Goal: Navigation & Orientation: Find specific page/section

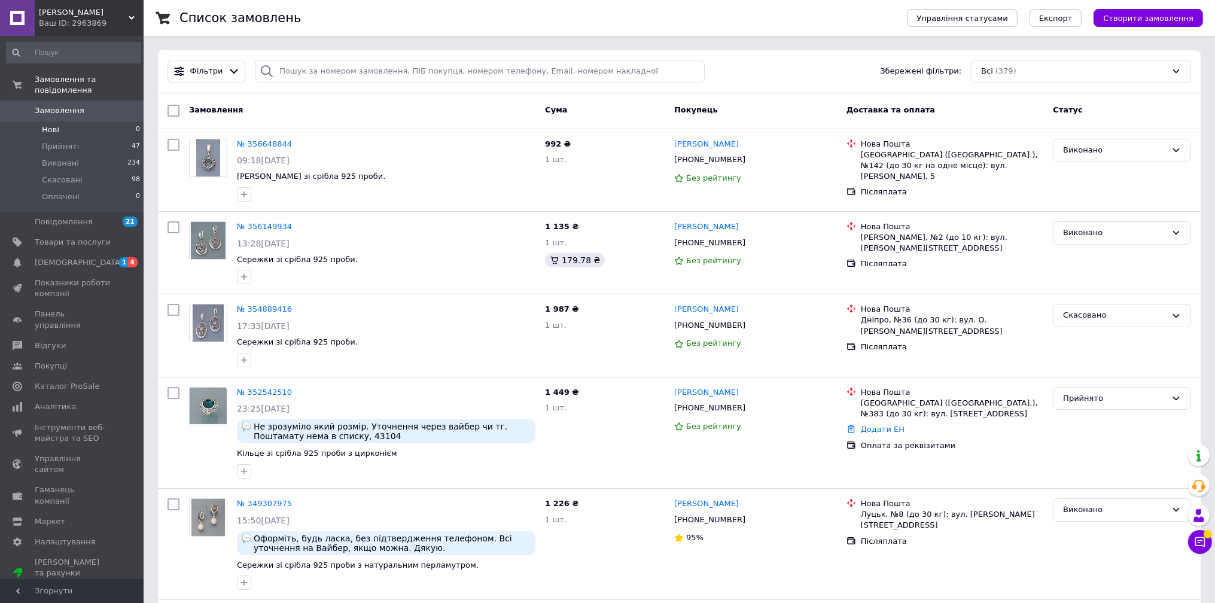
click at [60, 121] on li "Нові 0" at bounding box center [73, 129] width 147 height 17
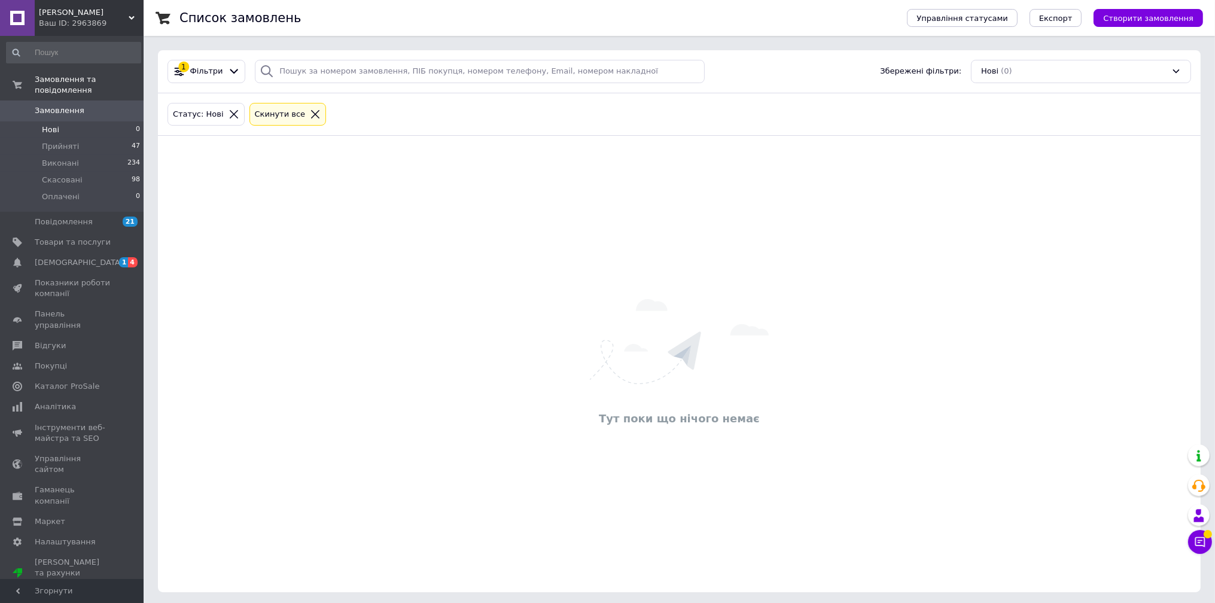
click at [50, 105] on span "Замовлення" at bounding box center [60, 110] width 50 height 11
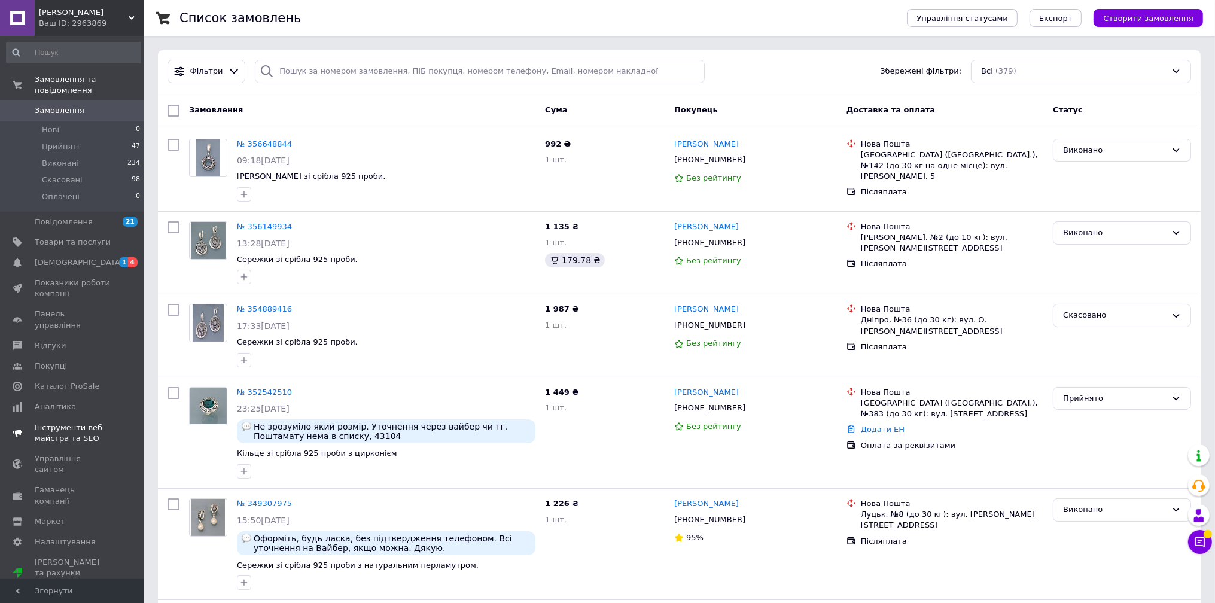
click at [58, 422] on span "Інструменти веб-майстра та SEO" at bounding box center [73, 433] width 76 height 22
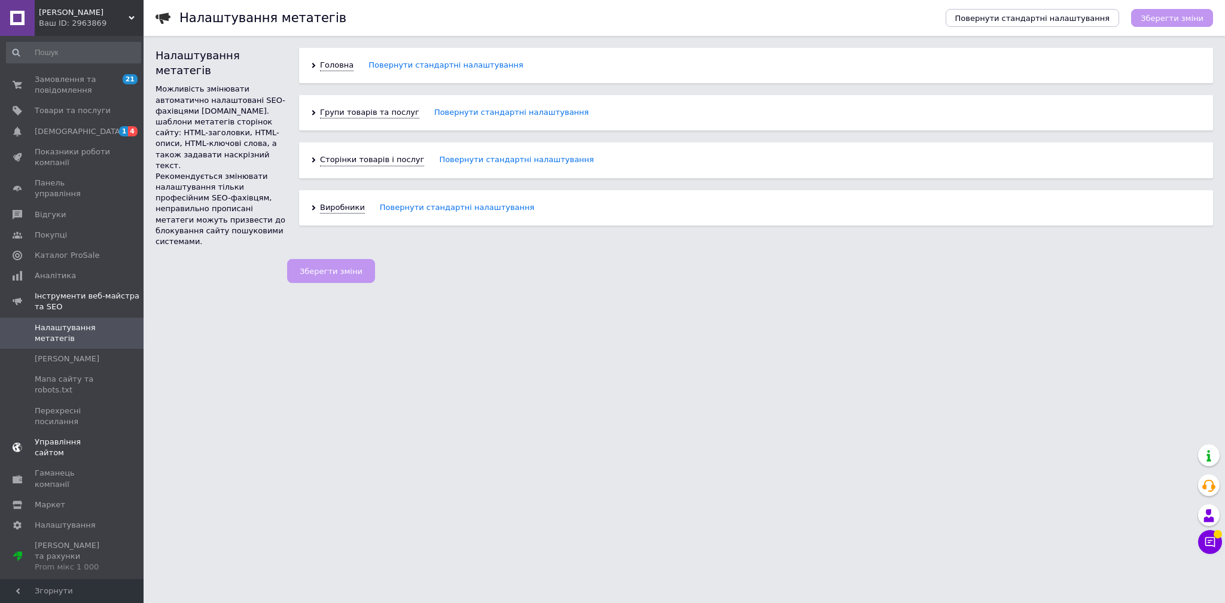
click at [53, 441] on span "Управління сайтом" at bounding box center [73, 448] width 76 height 22
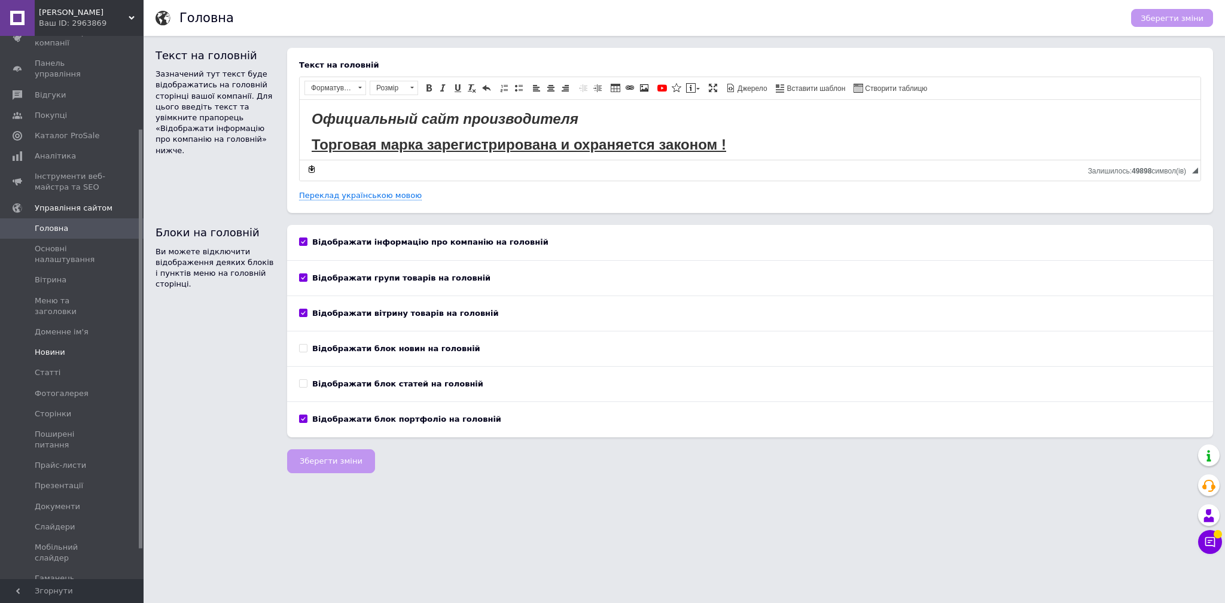
scroll to position [158, 0]
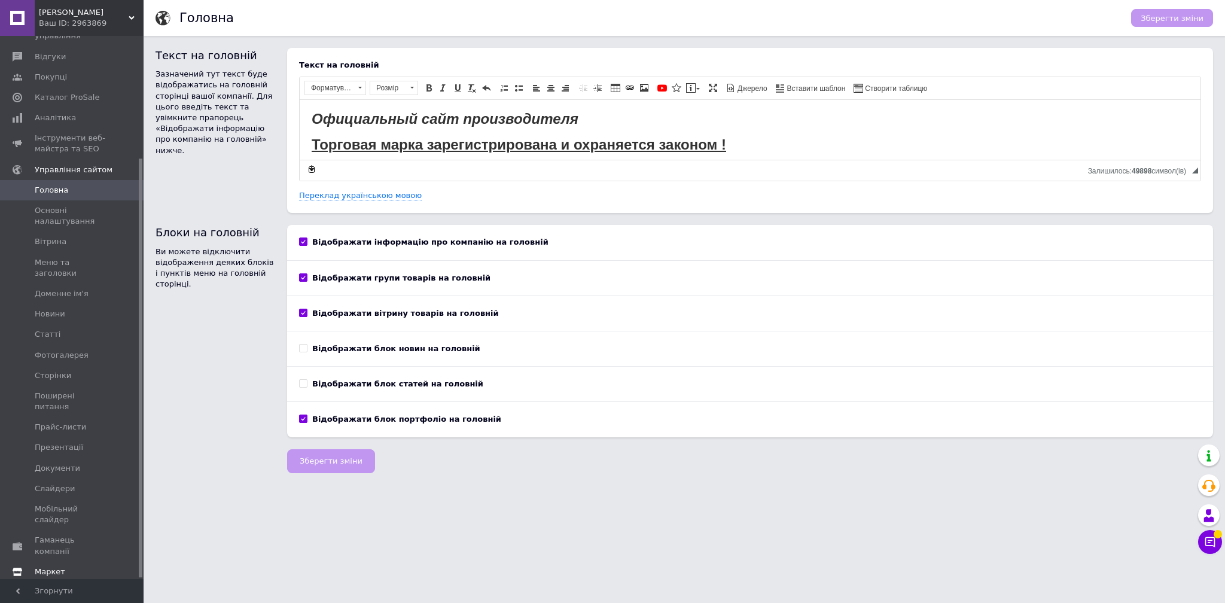
click at [56, 566] on span "Маркет" at bounding box center [50, 571] width 31 height 11
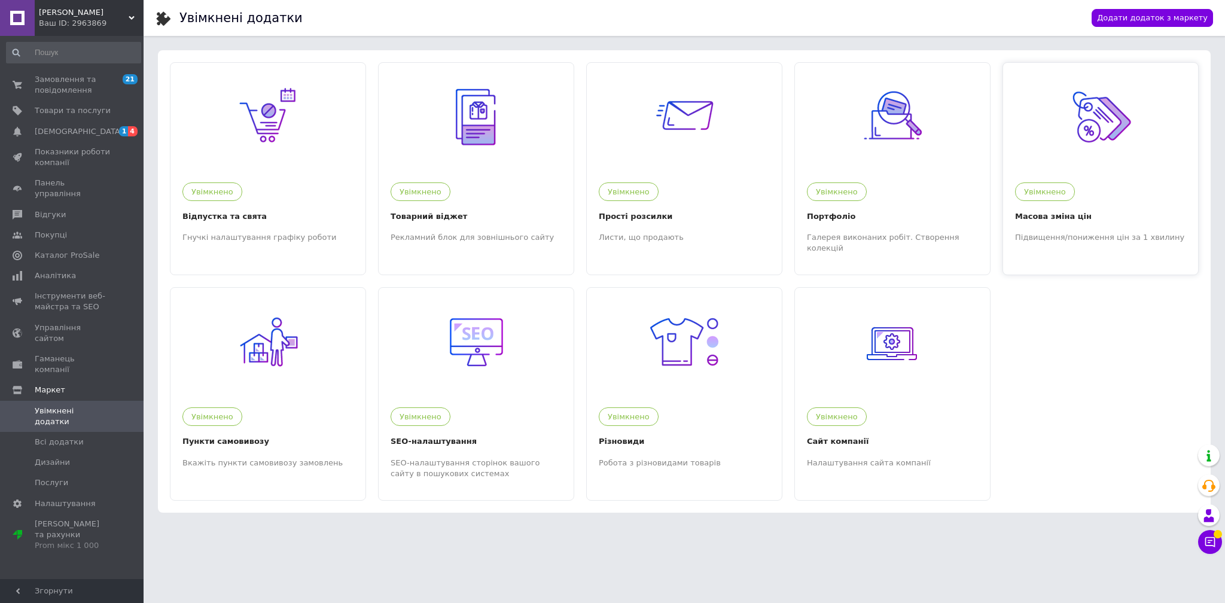
click at [1053, 221] on div "Масова зміна цін" at bounding box center [1100, 216] width 171 height 13
click at [55, 111] on span "Товари та послуги" at bounding box center [73, 110] width 76 height 11
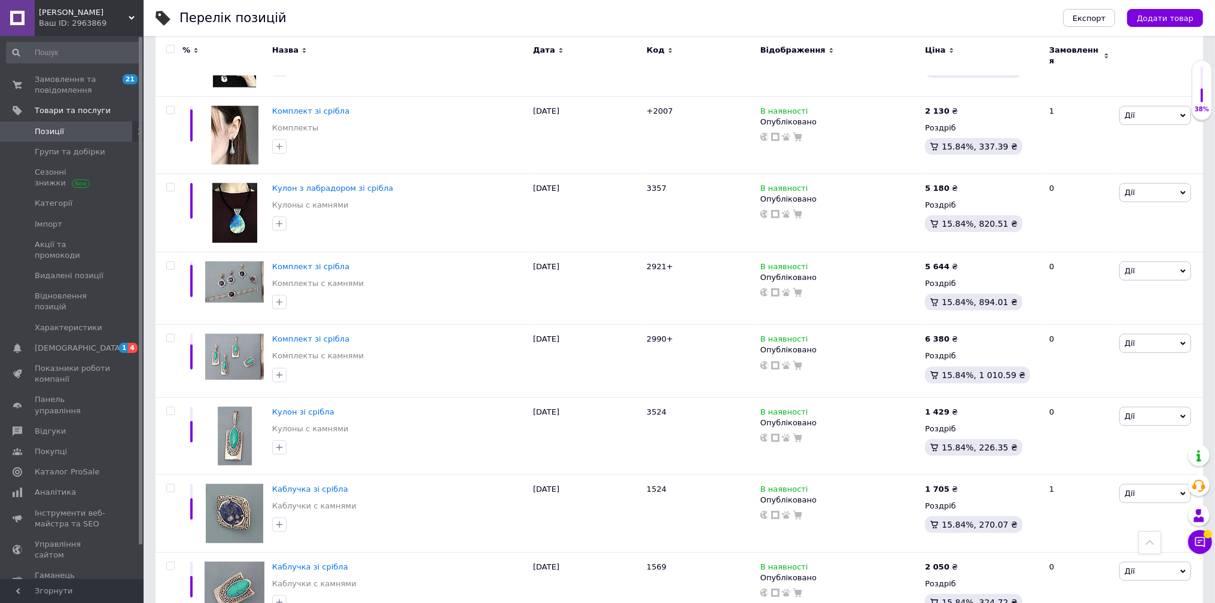
scroll to position [1196, 0]
